Goal: Transaction & Acquisition: Download file/media

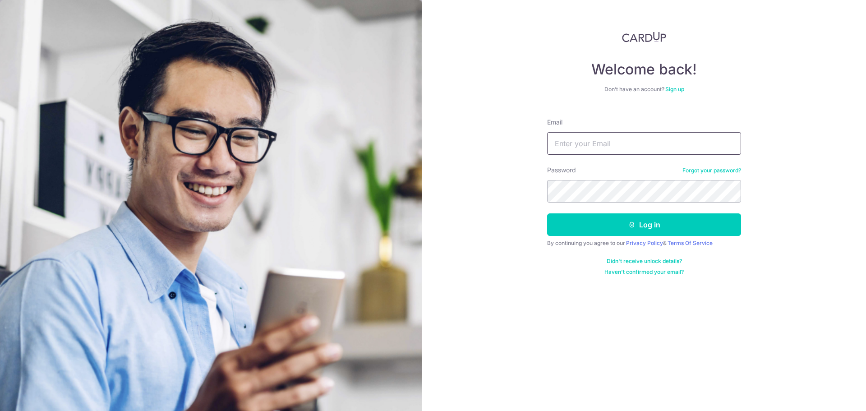
type input "[EMAIL_ADDRESS][DOMAIN_NAME]"
click at [594, 225] on button "Log in" at bounding box center [644, 224] width 194 height 23
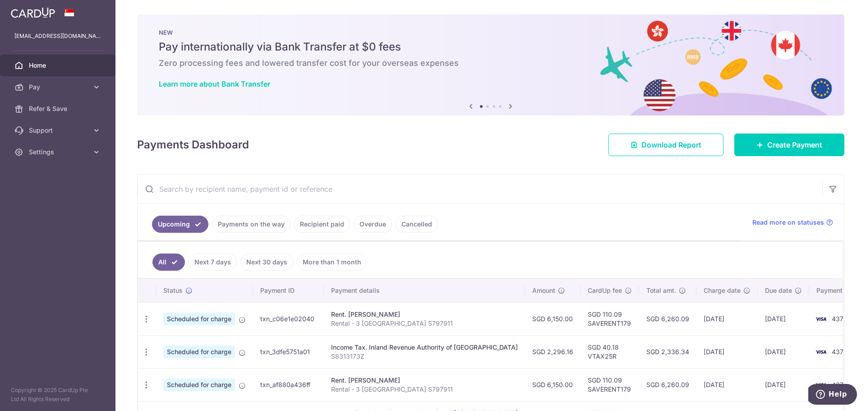
click at [312, 225] on link "Recipient paid" at bounding box center [322, 224] width 56 height 17
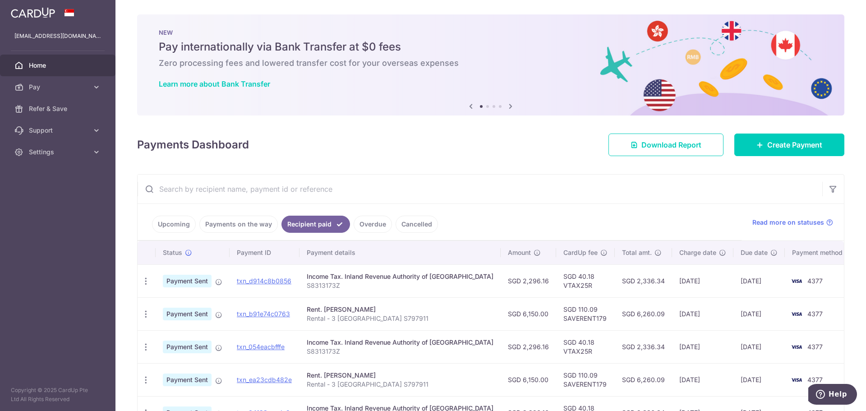
click at [142, 317] on icon "button" at bounding box center [145, 313] width 9 height 9
click at [174, 335] on span "PDF Receipt" at bounding box center [193, 338] width 61 height 9
